Goal: Use online tool/utility: Use online tool/utility

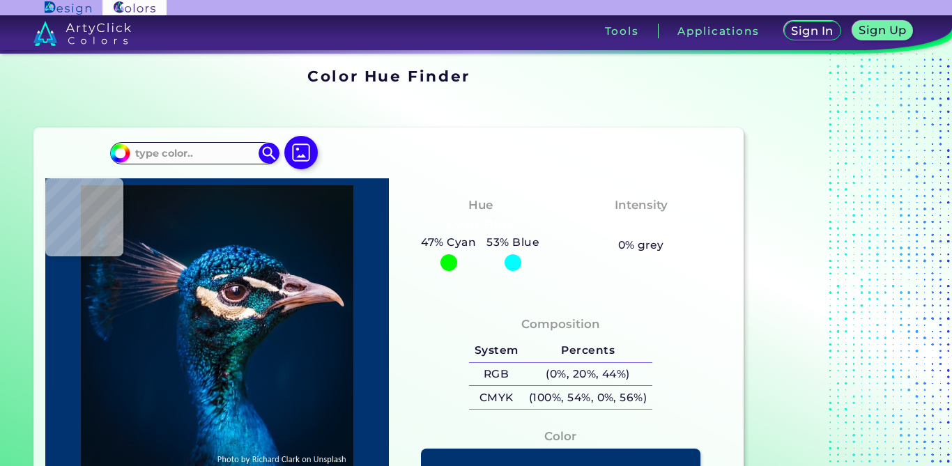
scroll to position [52, 0]
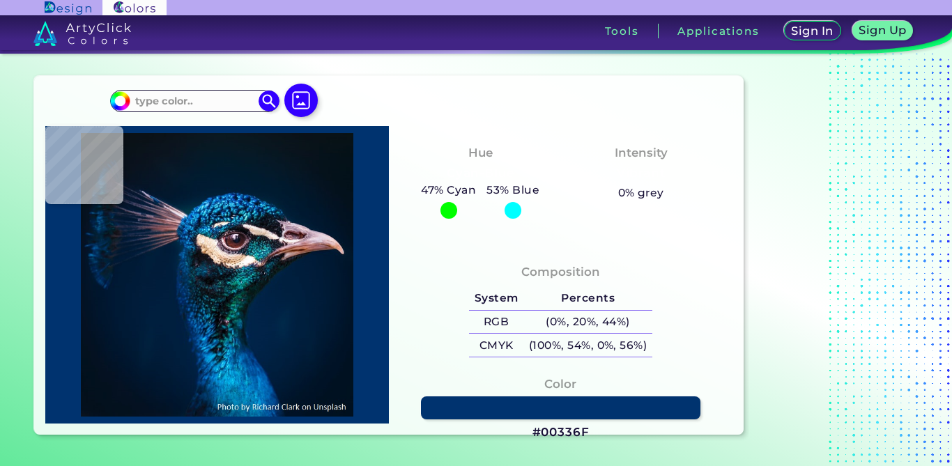
type input "#06161b"
type input "#06161B"
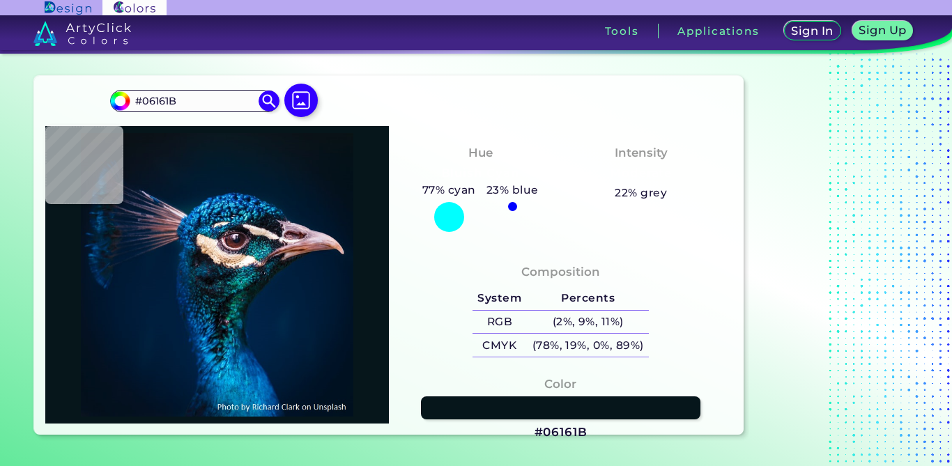
type input "#ecd6e1"
type input "#ECD6E1"
type input "#e5ccd4"
type input "#E5CCD4"
type input "#e2bcb1"
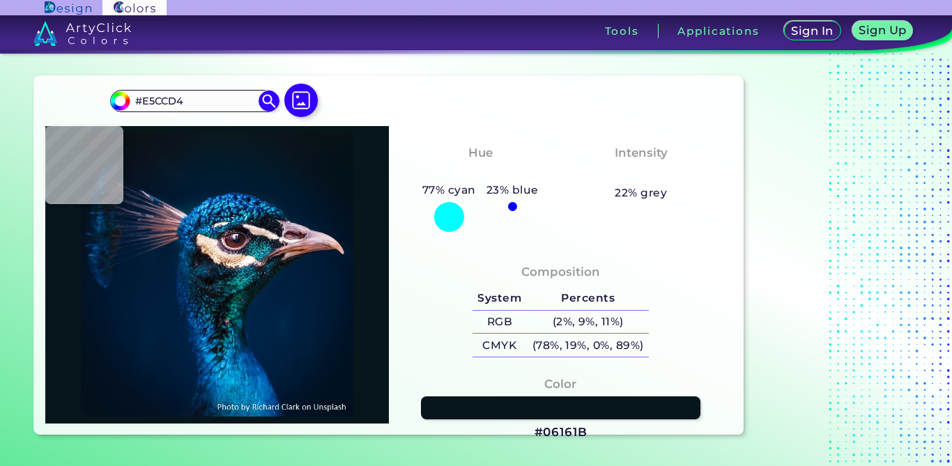
type input "#E2BCB1"
type input "#1abbb5"
type input "#1ABBB5"
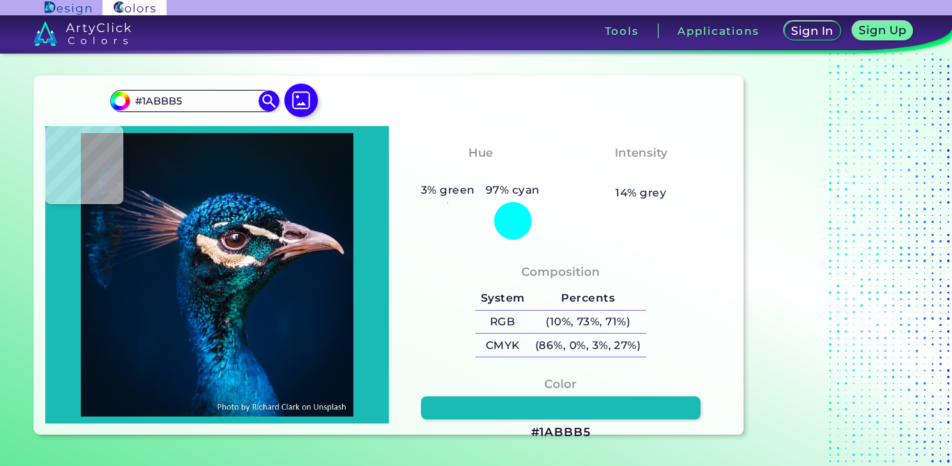
type input "#12a1a9"
type input "#12A1A9"
type input "#0e666f"
type input "#0E666F"
type input "#11506d"
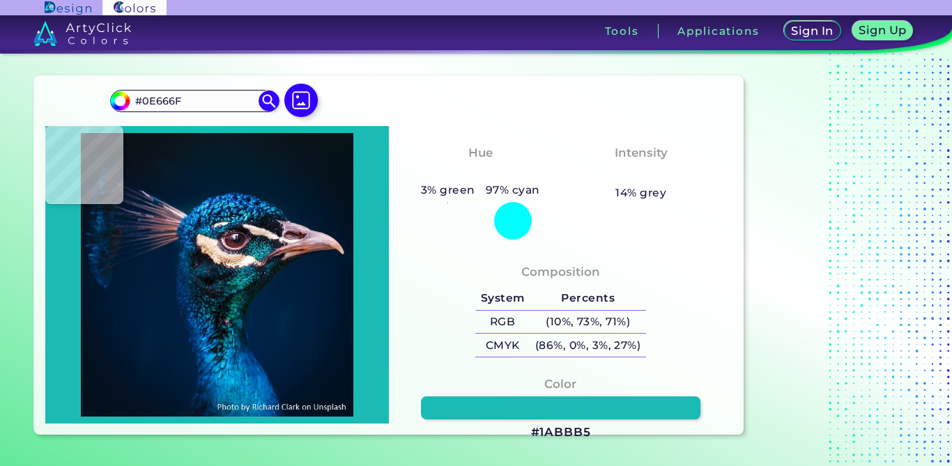
type input "#11506D"
type input "#006989"
type input "#0a616e"
type input "#0A616E"
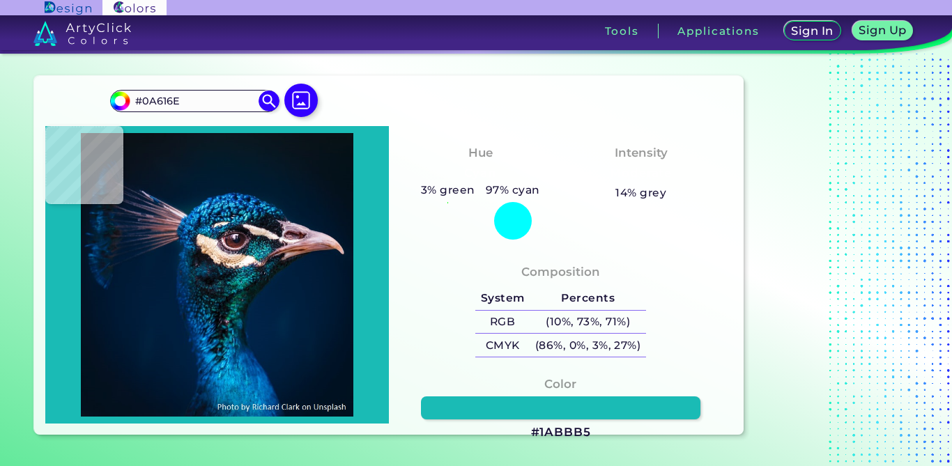
type input "#403e47"
type input "#403E47"
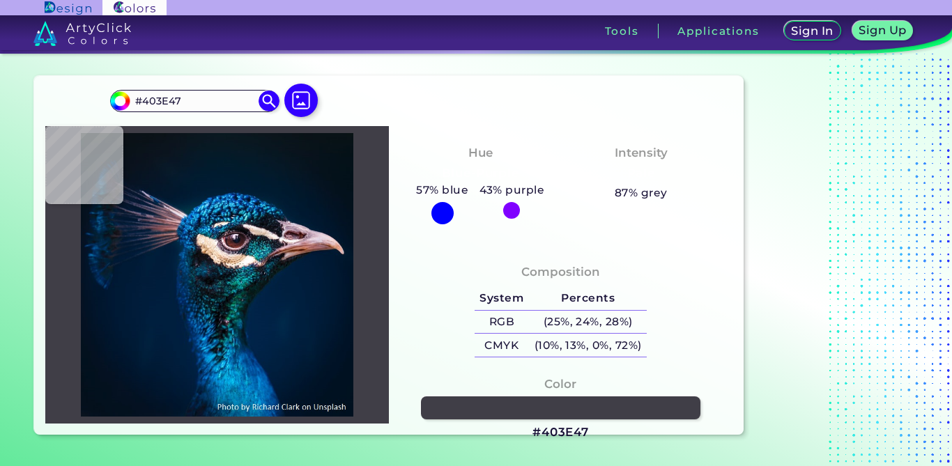
type input "#624044"
type input "#5c393b"
type input "#5C393B"
type input "#6e5355"
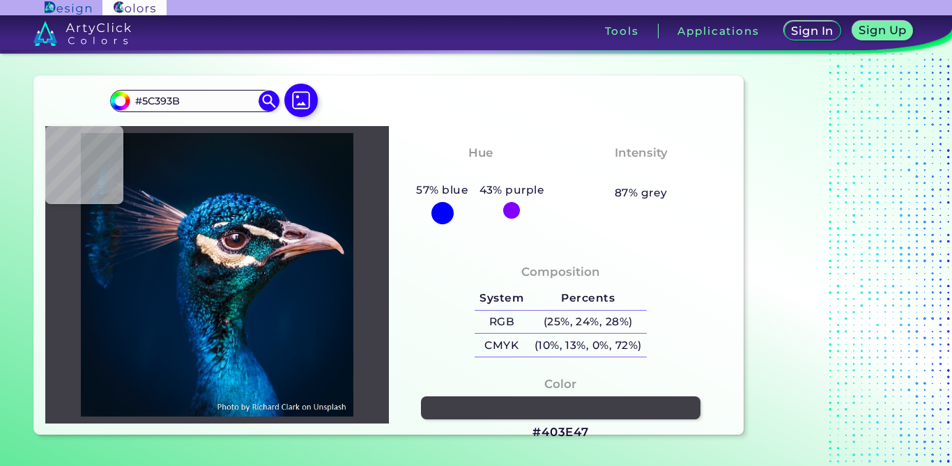
type input "#6E5355"
type input "#014869"
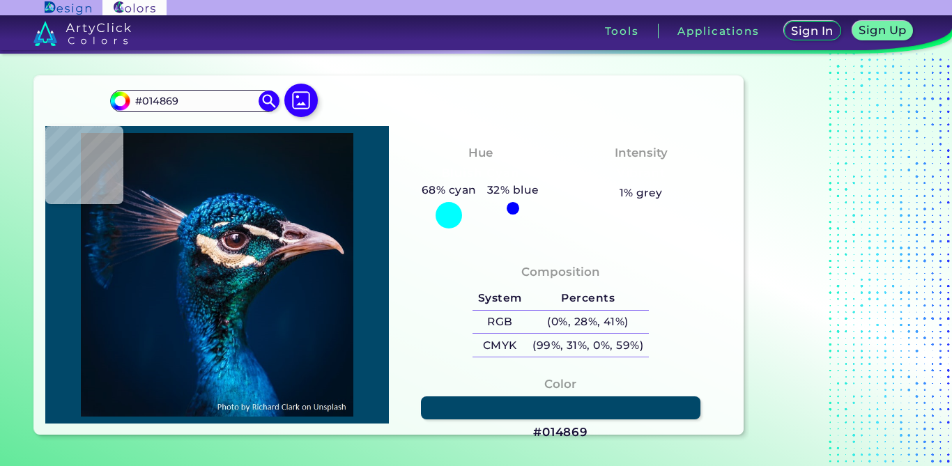
type input "#125e7e"
type input "#125E7E"
type input "#004160"
type input "#0c6c81"
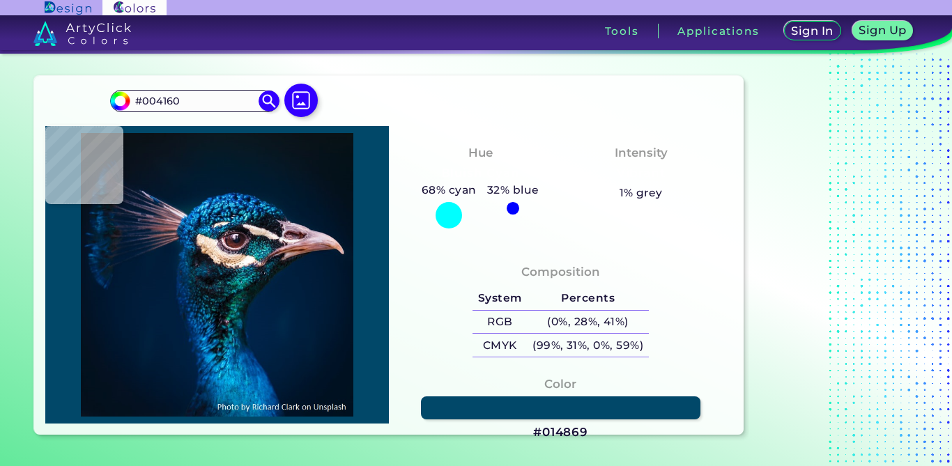
type input "#0C6C81"
type input "#06767c"
type input "#06767C"
type input "#0b7272"
type input "#0B7272"
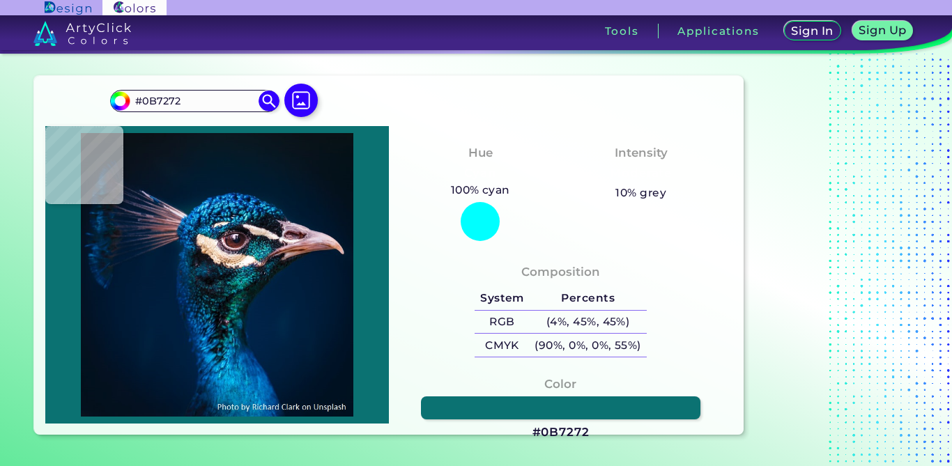
type input "#147072"
type input "#17617f"
type input "#17617F"
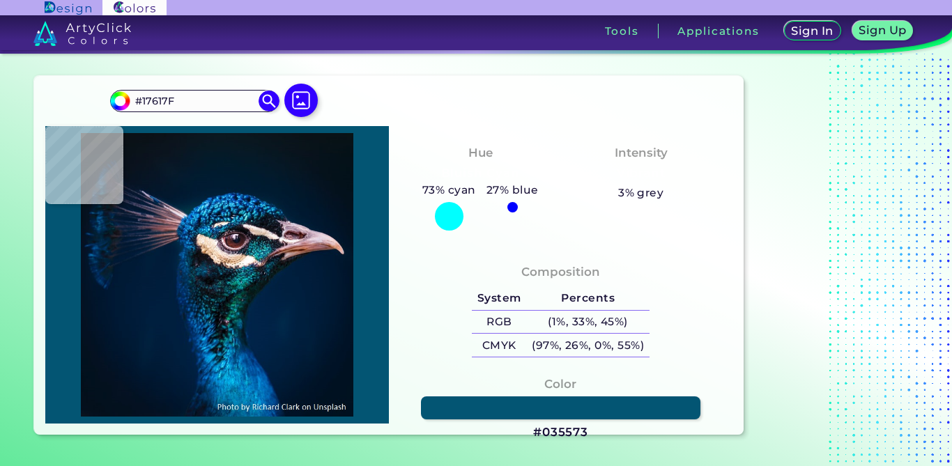
type input "#035573"
type input "#107c96"
type input "#107C96"
type input "#0e727d"
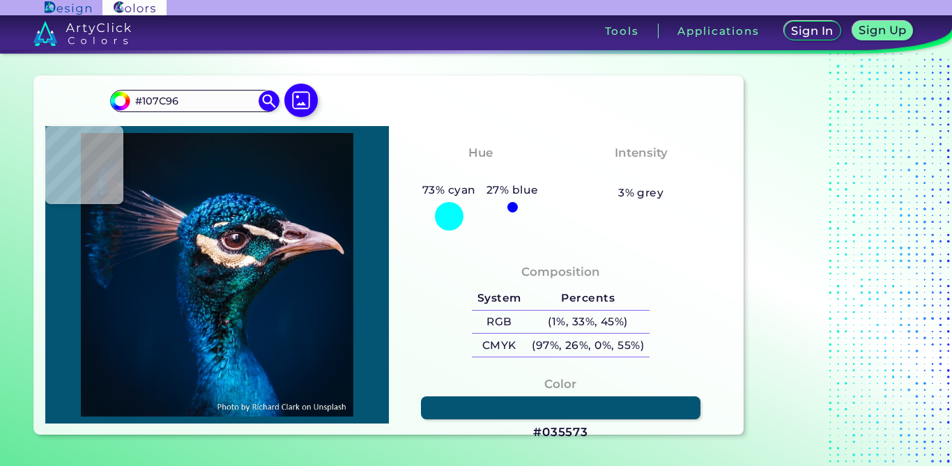
type input "#0E727D"
type input "#377788"
type input "#44444d"
type input "#44444D"
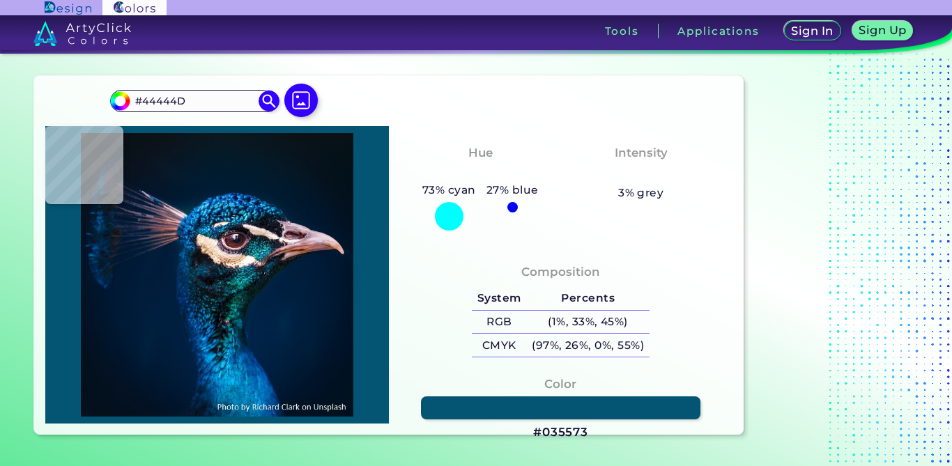
type input "#412329"
type input "#473135"
type input "#4b383c"
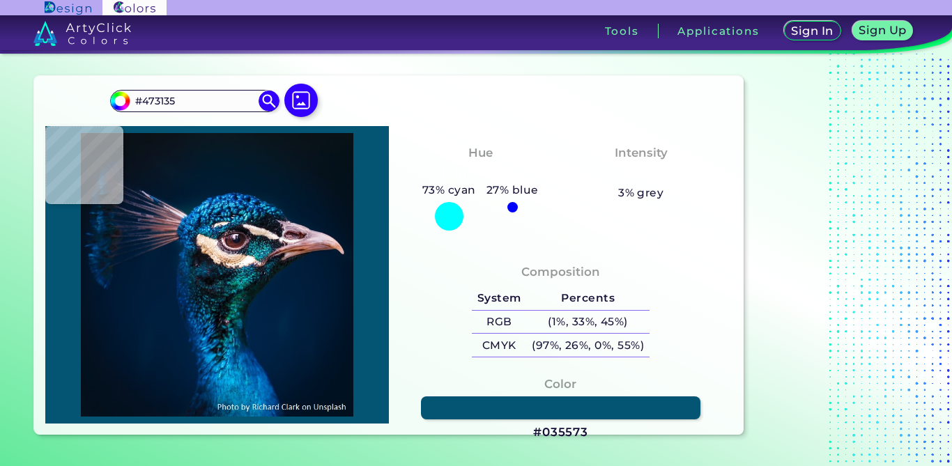
type input "#4B383C"
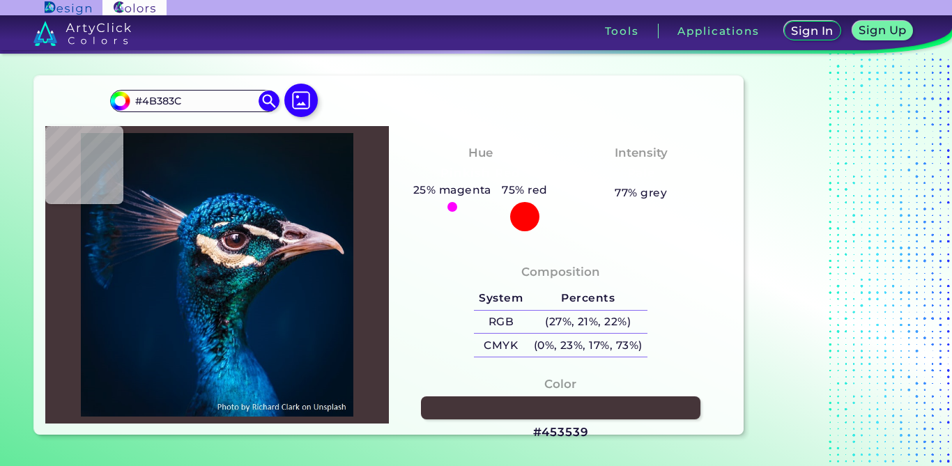
type input "#453539"
type input "#1c1e29"
type input "#1C1E29"
type input "#070d14"
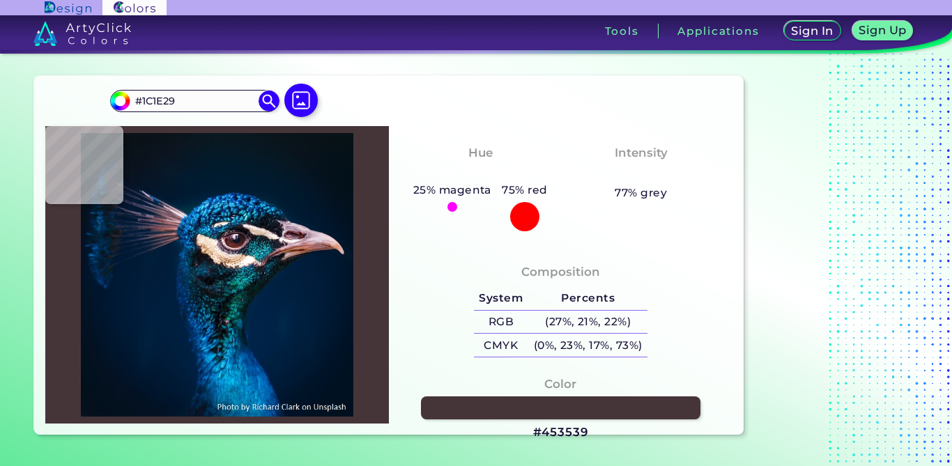
type input "#070D14"
type input "#0b131a"
type input "#0B131A"
type input "#0e191f"
type input "#0E191F"
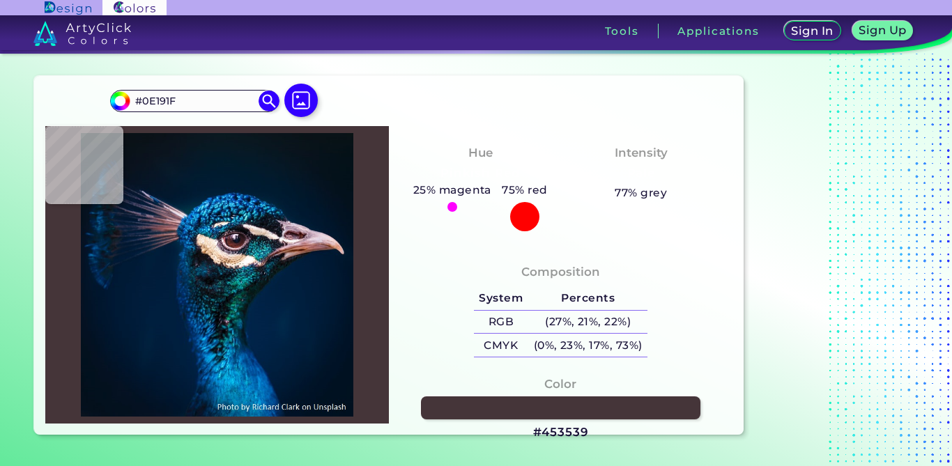
type input "#0c1621"
type input "#0C1621"
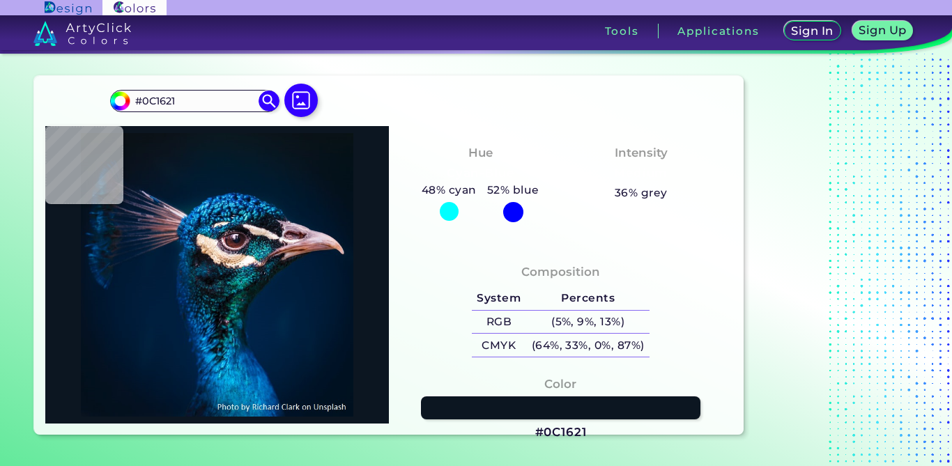
type input "#1c1929"
type input "#1C1929"
type input "#908a99"
type input "#908A99"
type input "#5a5764"
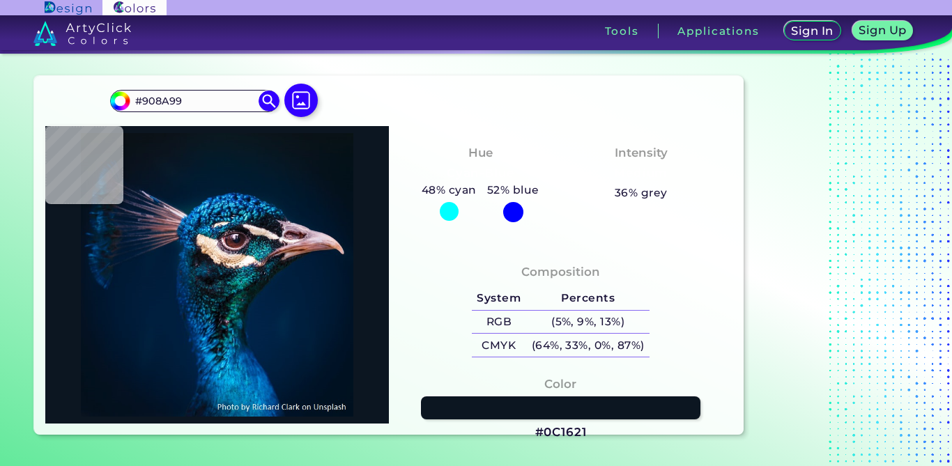
type input "#5A5764"
type input "#44414c"
type input "#44414C"
type input "#474049"
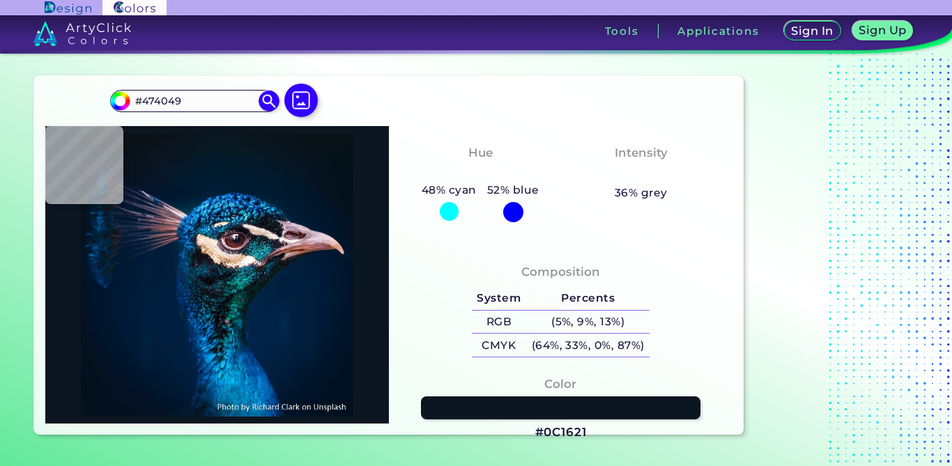
type input "#44414c"
type input "#44414C"
type input "#061320"
type input "#0b4460"
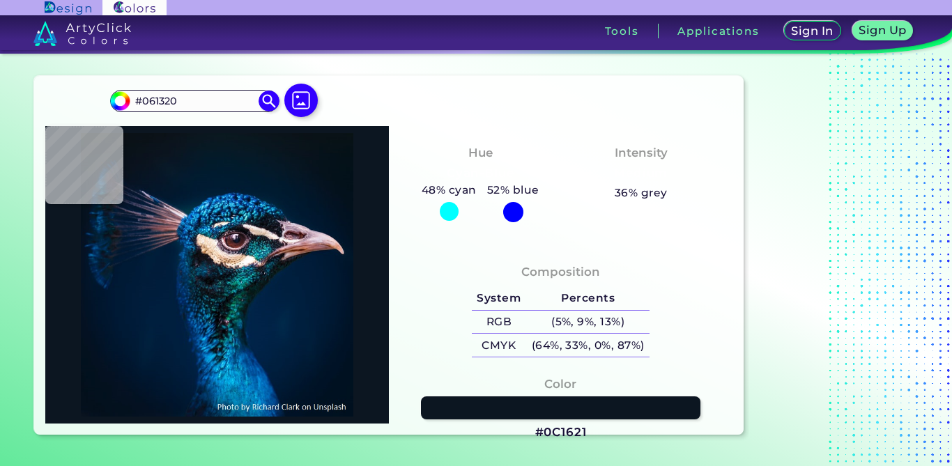
type input "#0B4460"
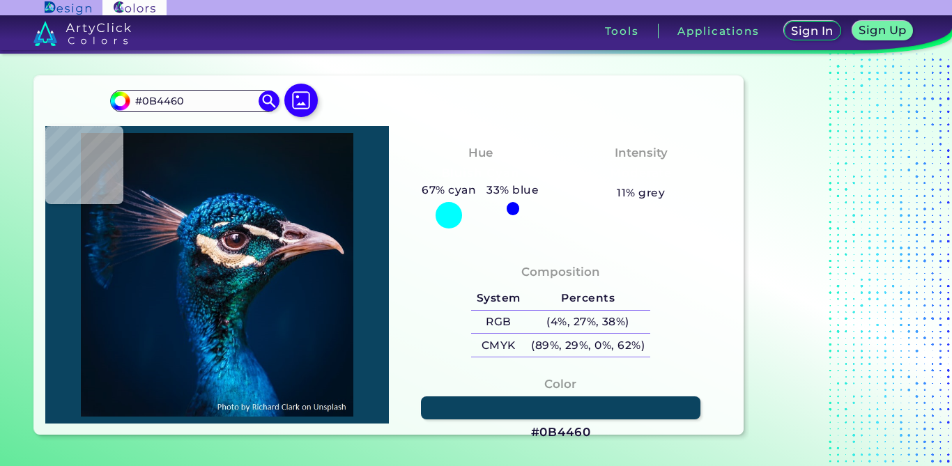
type input "#0f3643"
type input "#0F3643"
type input "#0c202b"
type input "#0C202B"
type input "#002140"
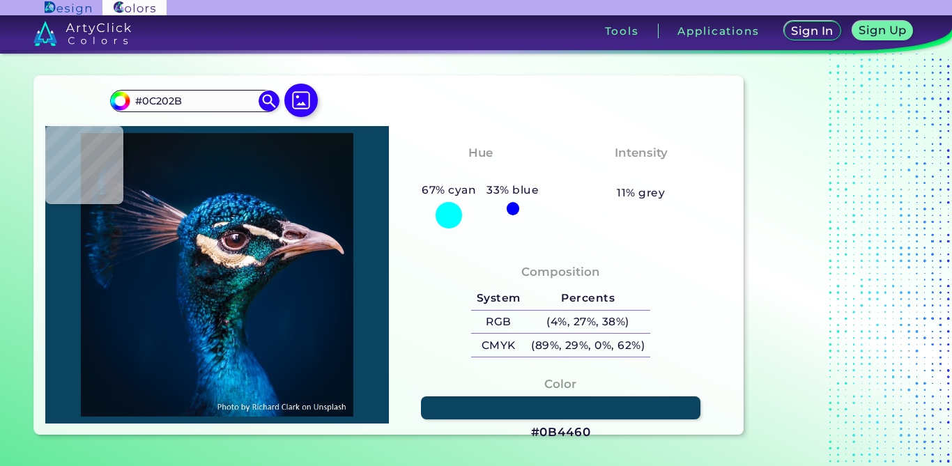
type input "#002140"
type input "#002142"
type input "#002144"
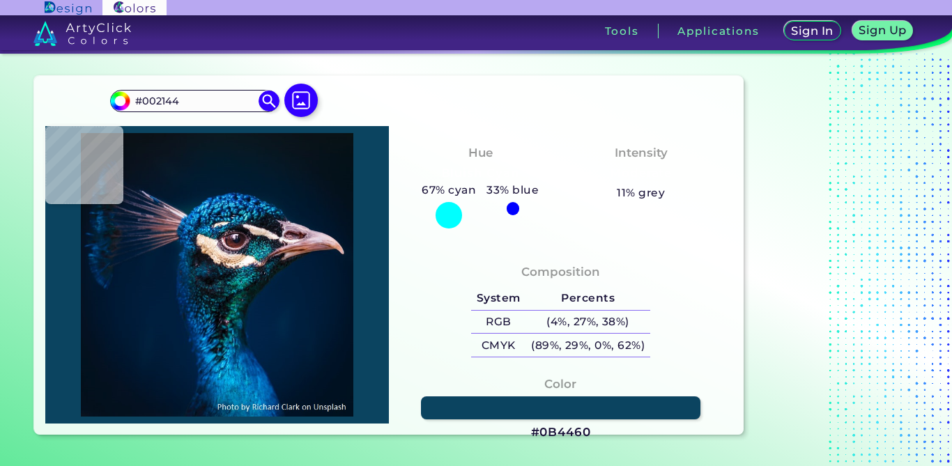
type input "#012245"
type input "#002245"
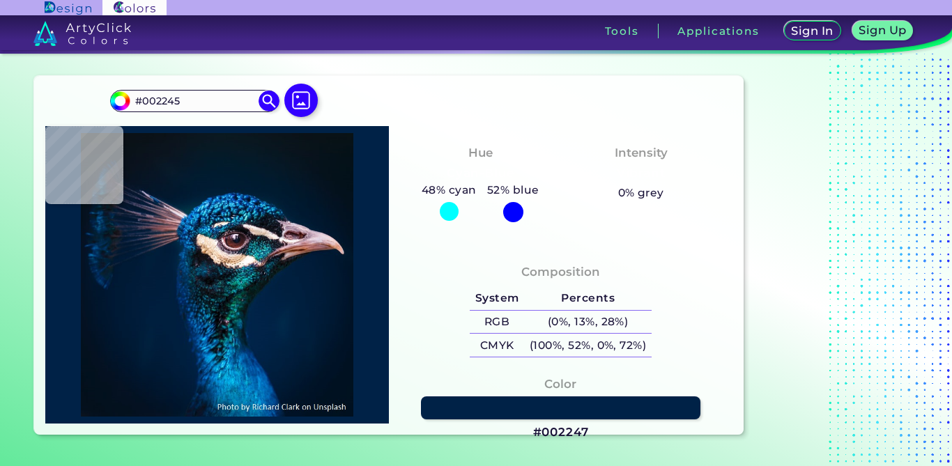
type input "#002247"
type input "#002448"
type input "#002848"
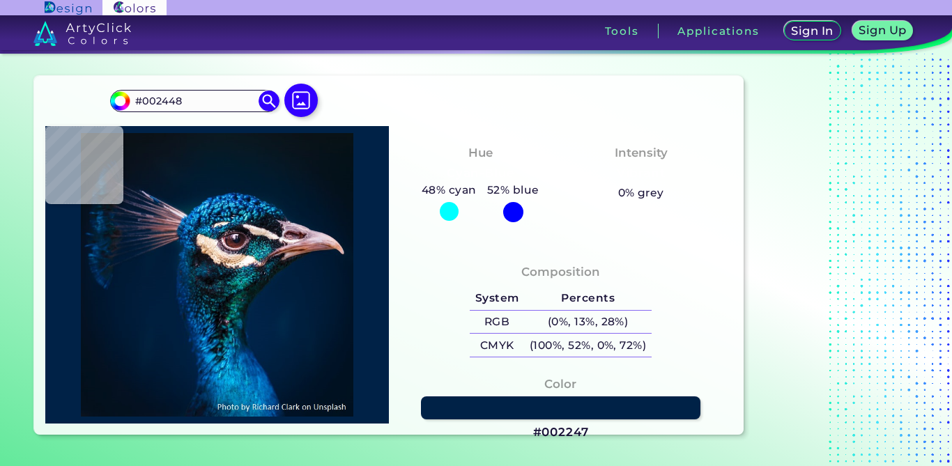
type input "#002848"
type input "#08253b"
type input "#08253B"
type input "#0a171a"
type input "#0A171A"
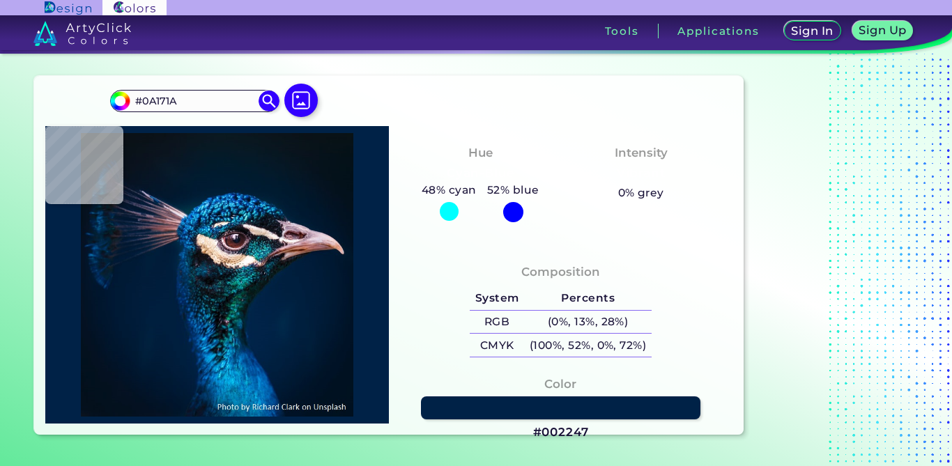
type input "#042b35"
type input "#042B35"
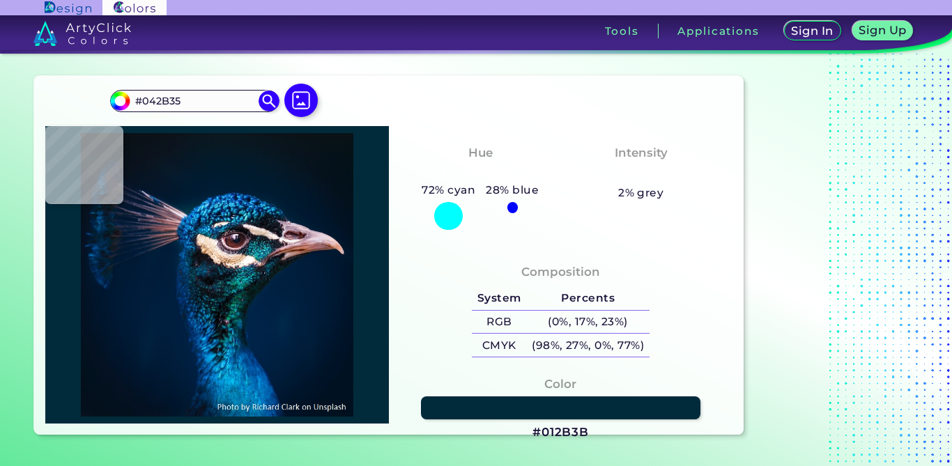
type input "#012b3b"
type input "#012B3B"
type input "#055674"
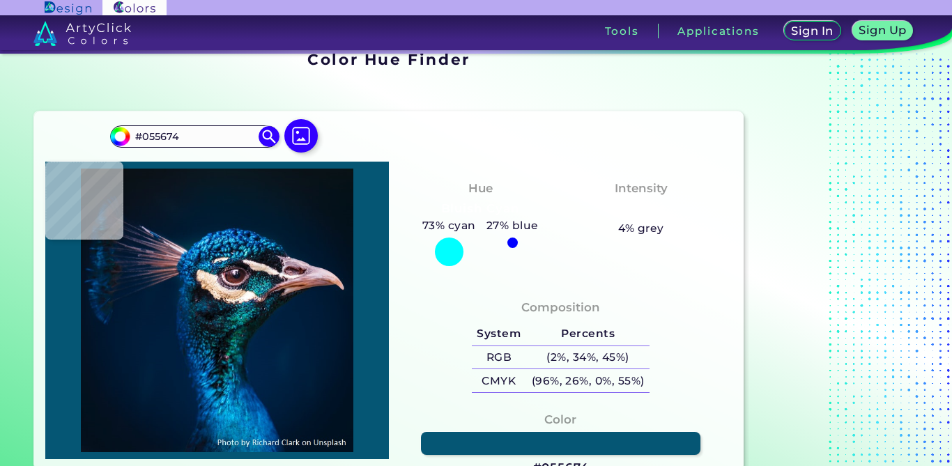
scroll to position [0, 0]
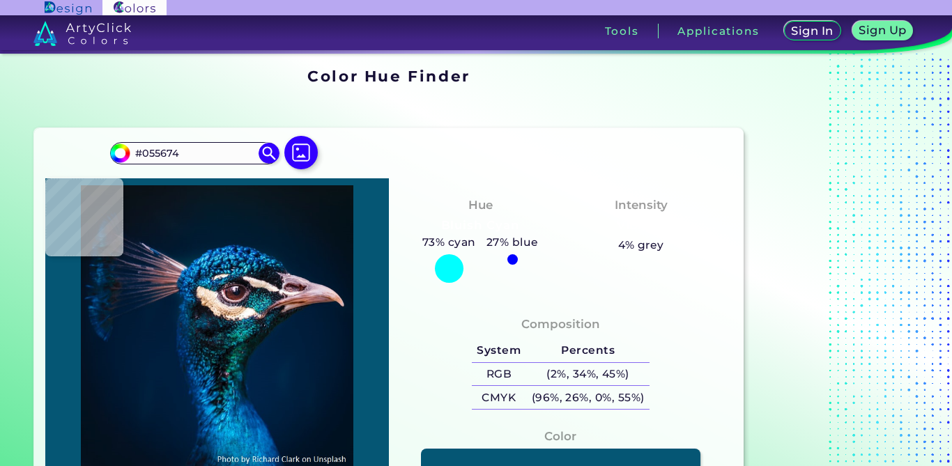
click at [79, 43] on img at bounding box center [82, 33] width 98 height 25
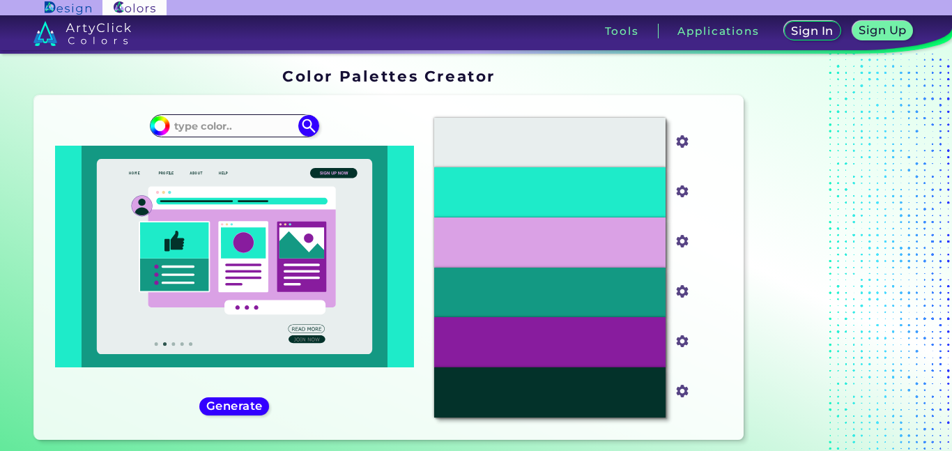
click at [615, 134] on div "#E8EEEE" at bounding box center [549, 143] width 231 height 50
click at [680, 132] on input "#e8eeee" at bounding box center [679, 140] width 17 height 17
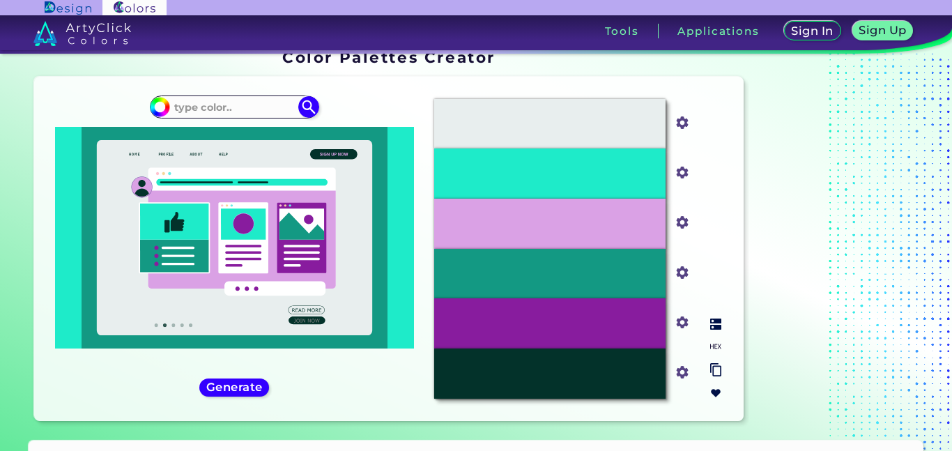
type input "#c4d585"
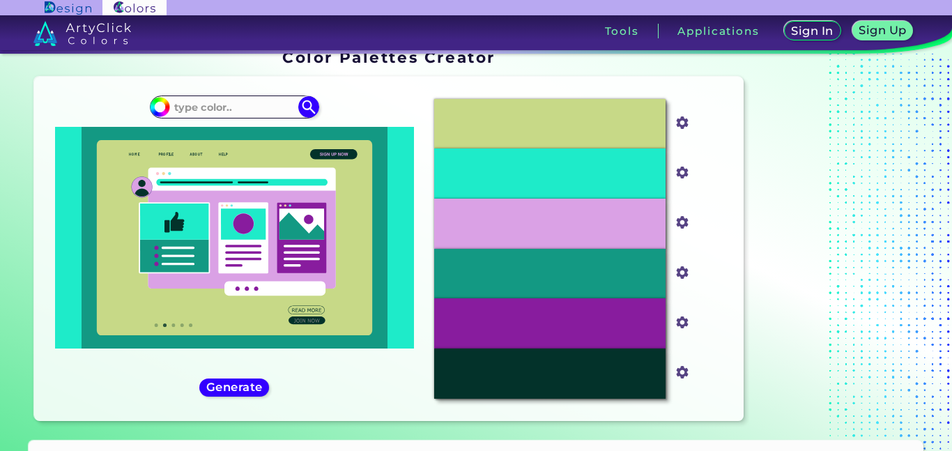
click at [942, 353] on section "Color Palettes Creator Color Palettes Creator Oops - something went wrong. Plea…" at bounding box center [476, 238] width 952 height 406
click at [678, 175] on input "#1eebc9" at bounding box center [679, 170] width 17 height 17
type input "#819c98"
